Goal: Task Accomplishment & Management: Use online tool/utility

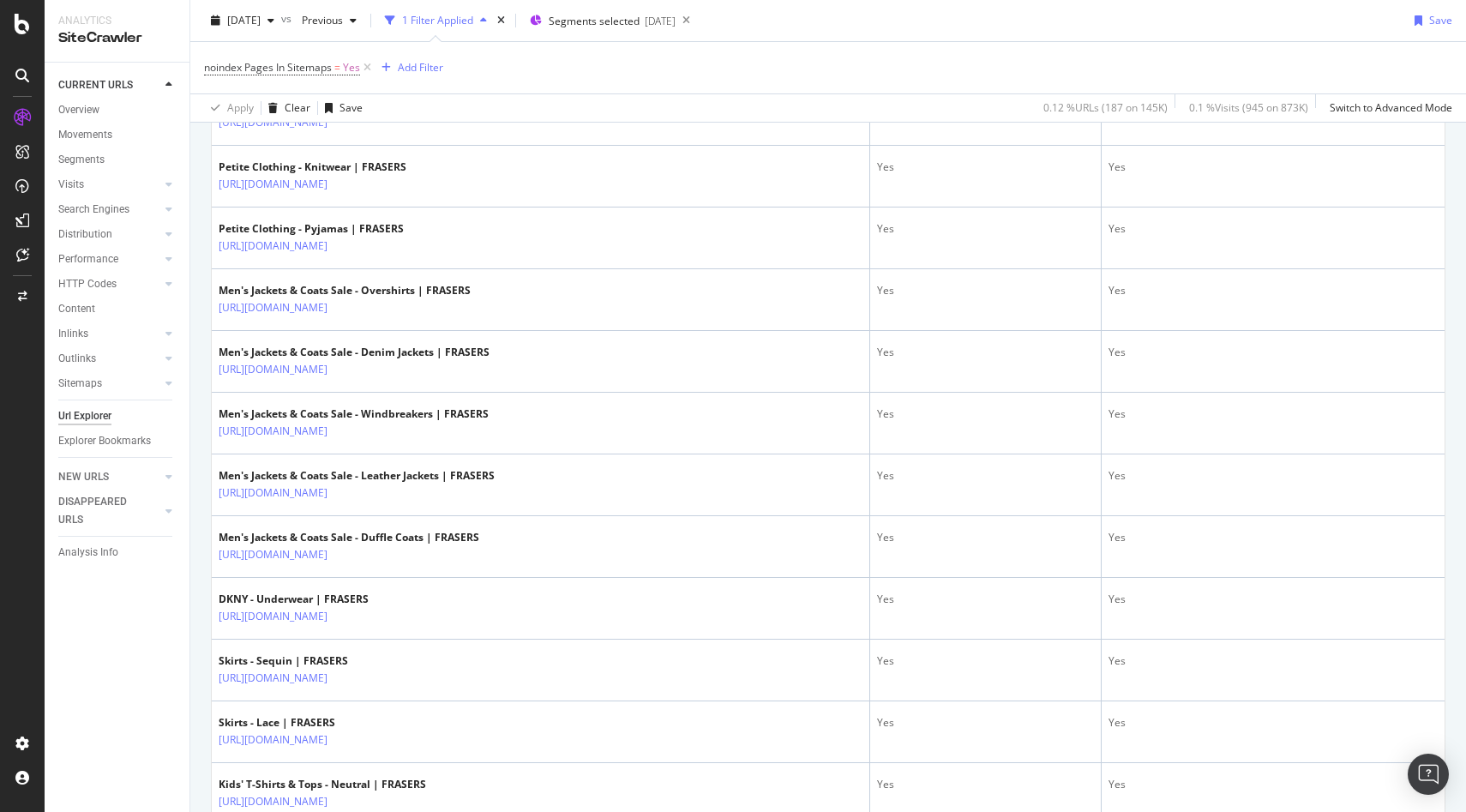
scroll to position [2938, 0]
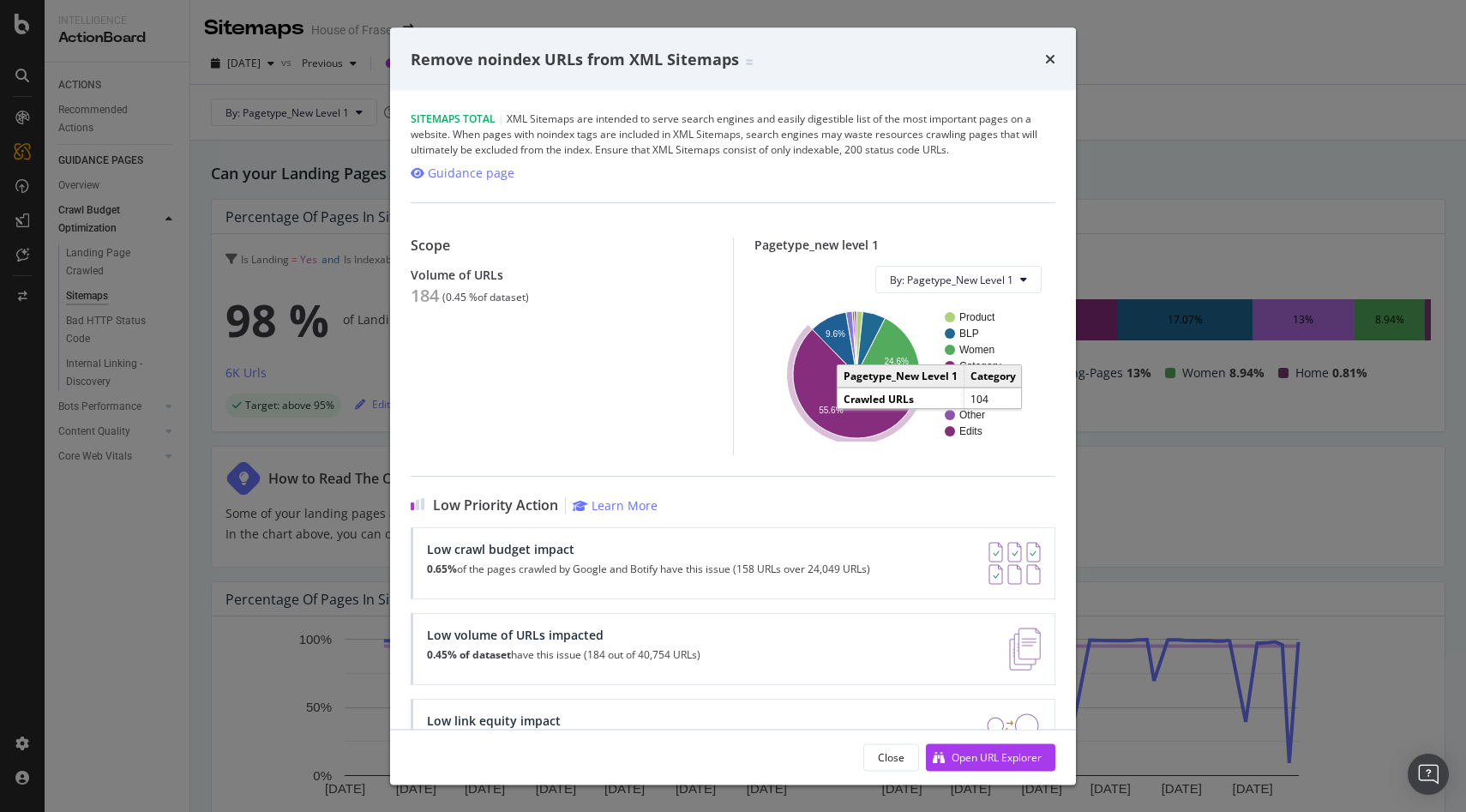
scroll to position [924, 0]
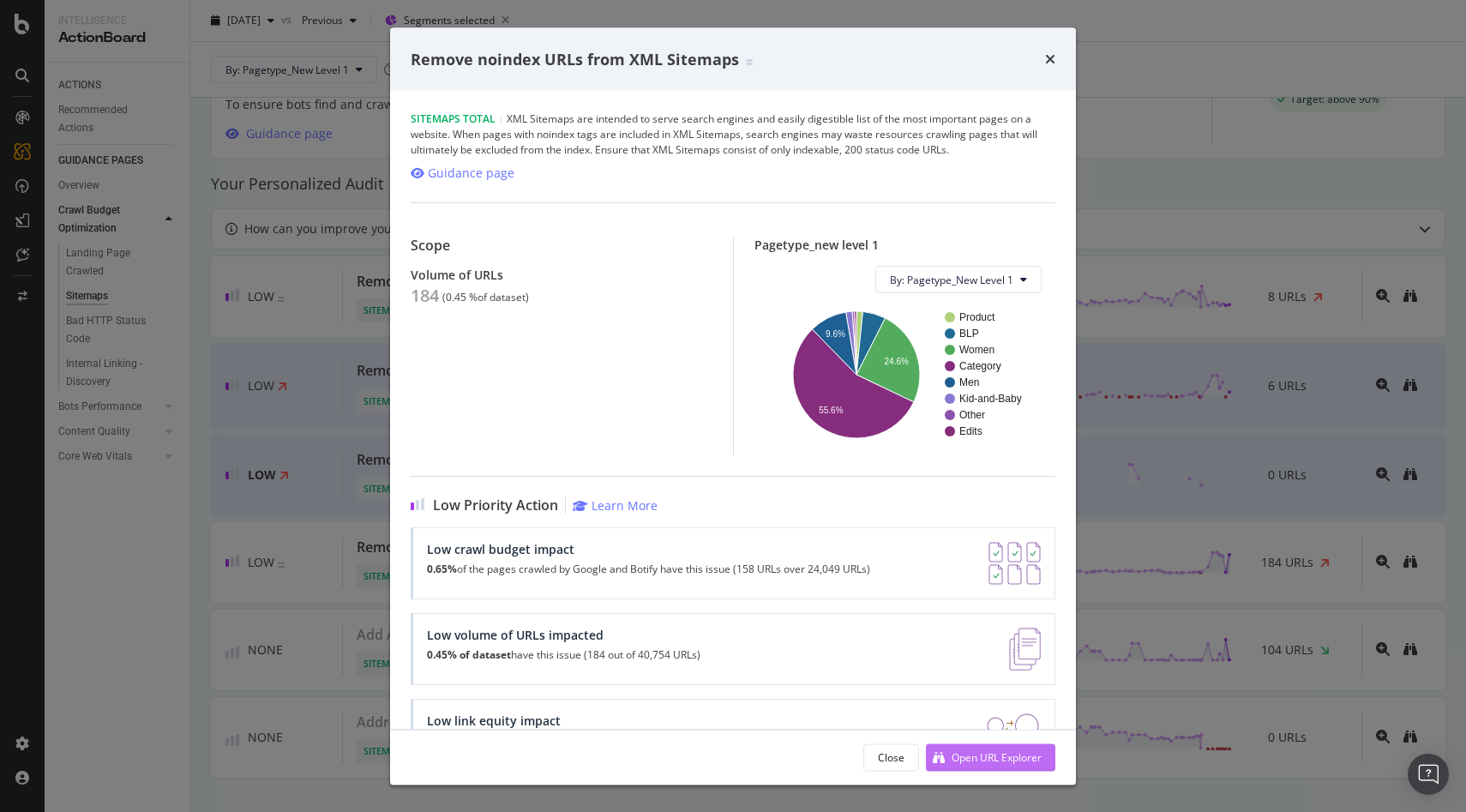
click at [1010, 758] on div "Open URL Explorer" at bounding box center [997, 756] width 90 height 15
click at [1049, 68] on div "times" at bounding box center [1051, 59] width 10 height 23
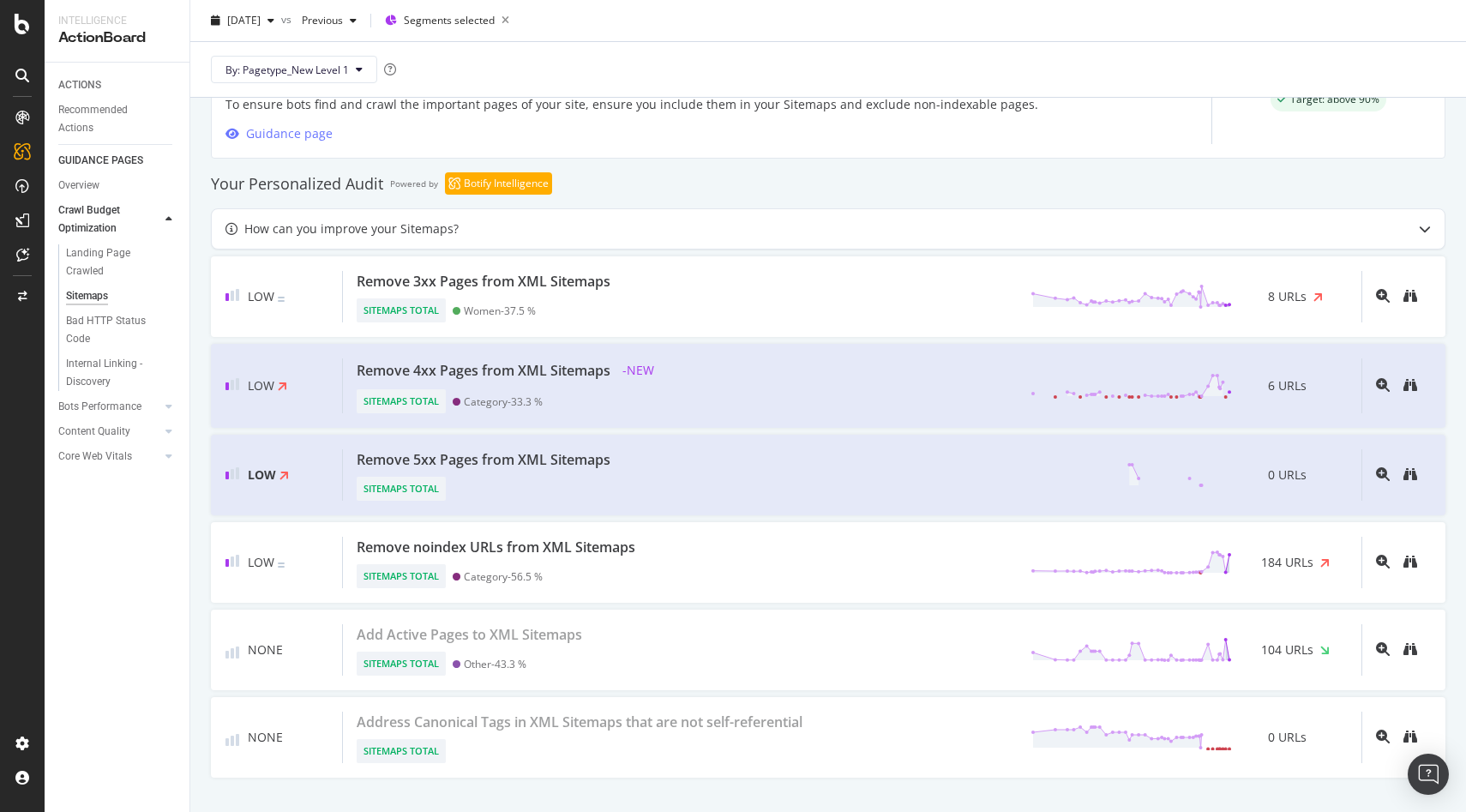
scroll to position [924, 0]
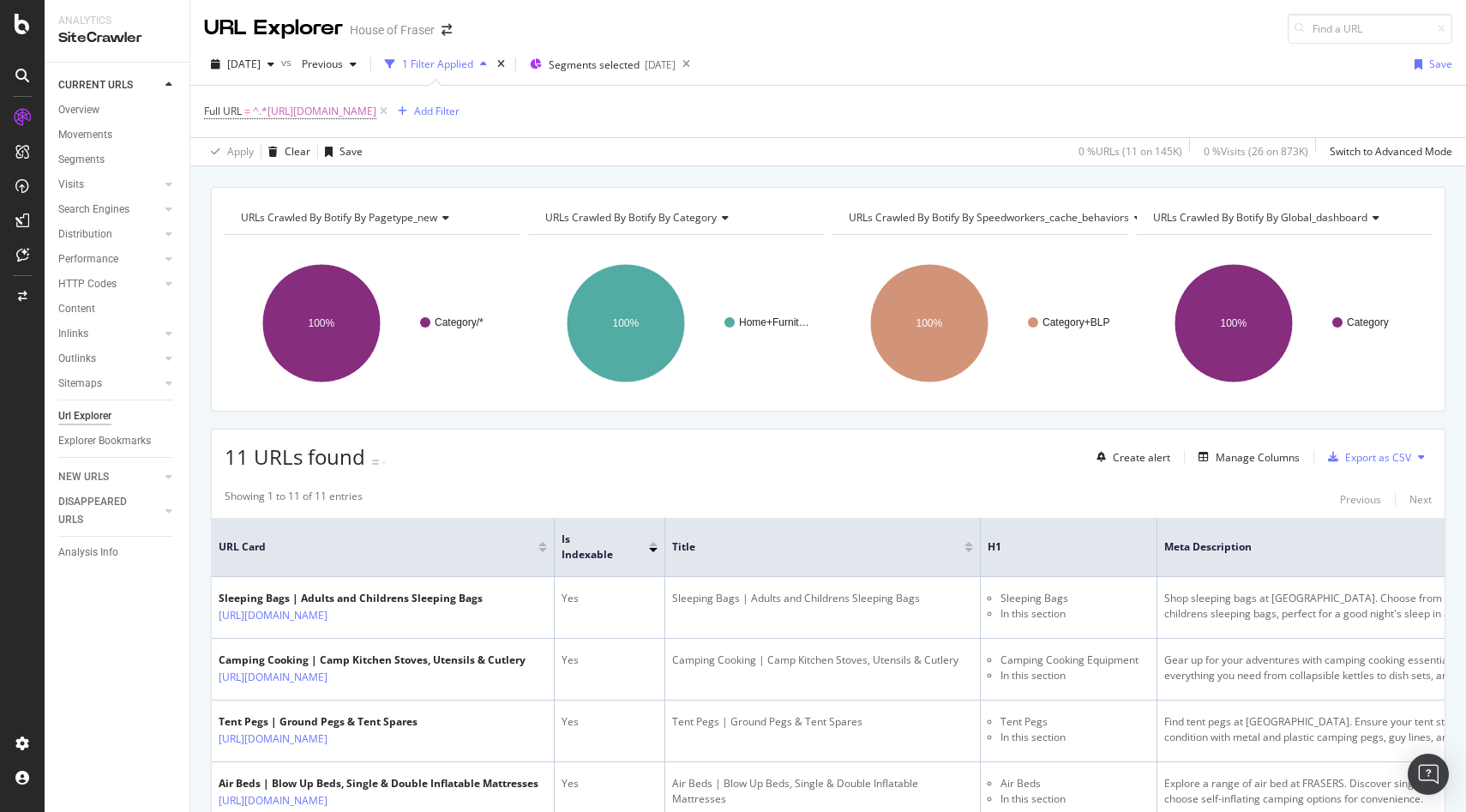
scroll to position [512, 0]
